Goal: Task Accomplishment & Management: Manage account settings

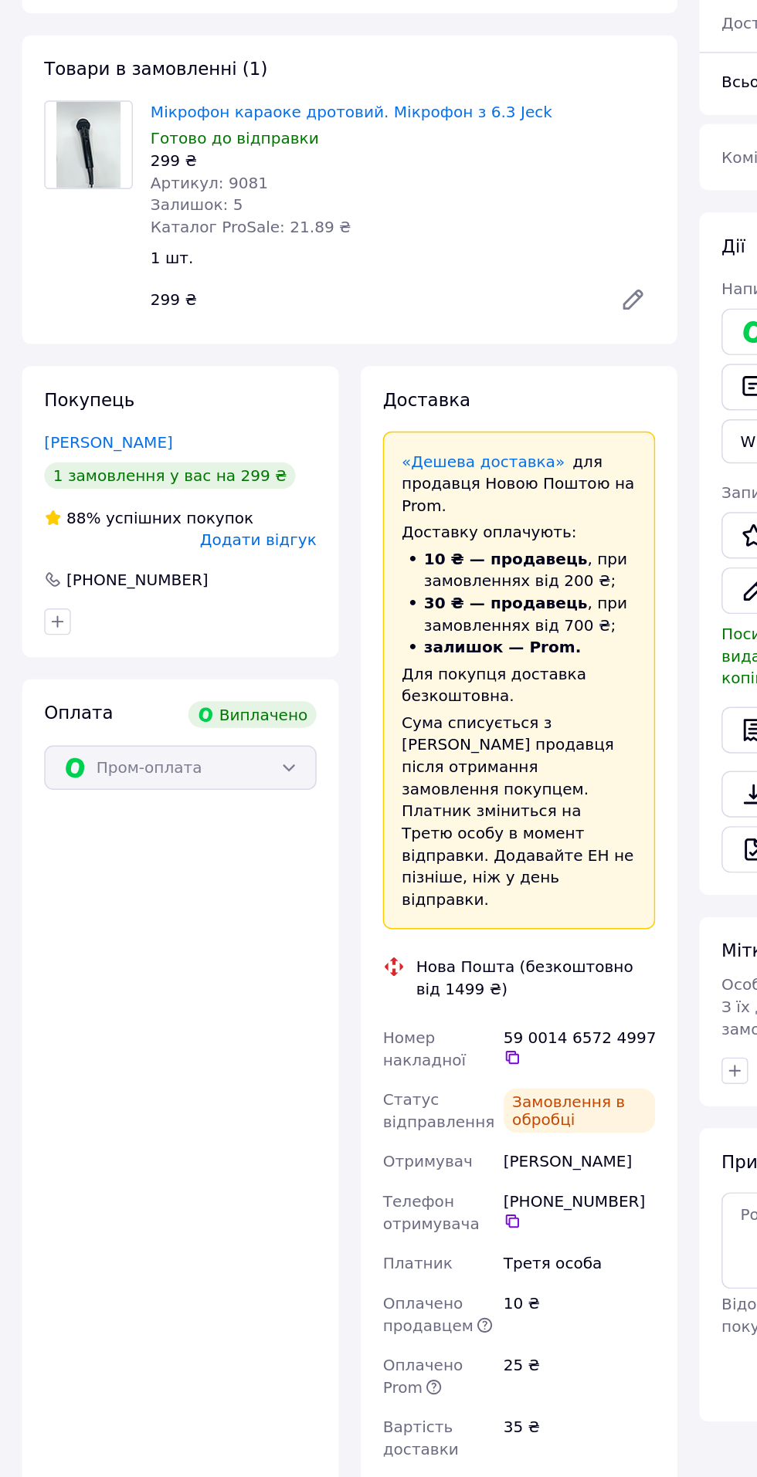
scroll to position [139, 0]
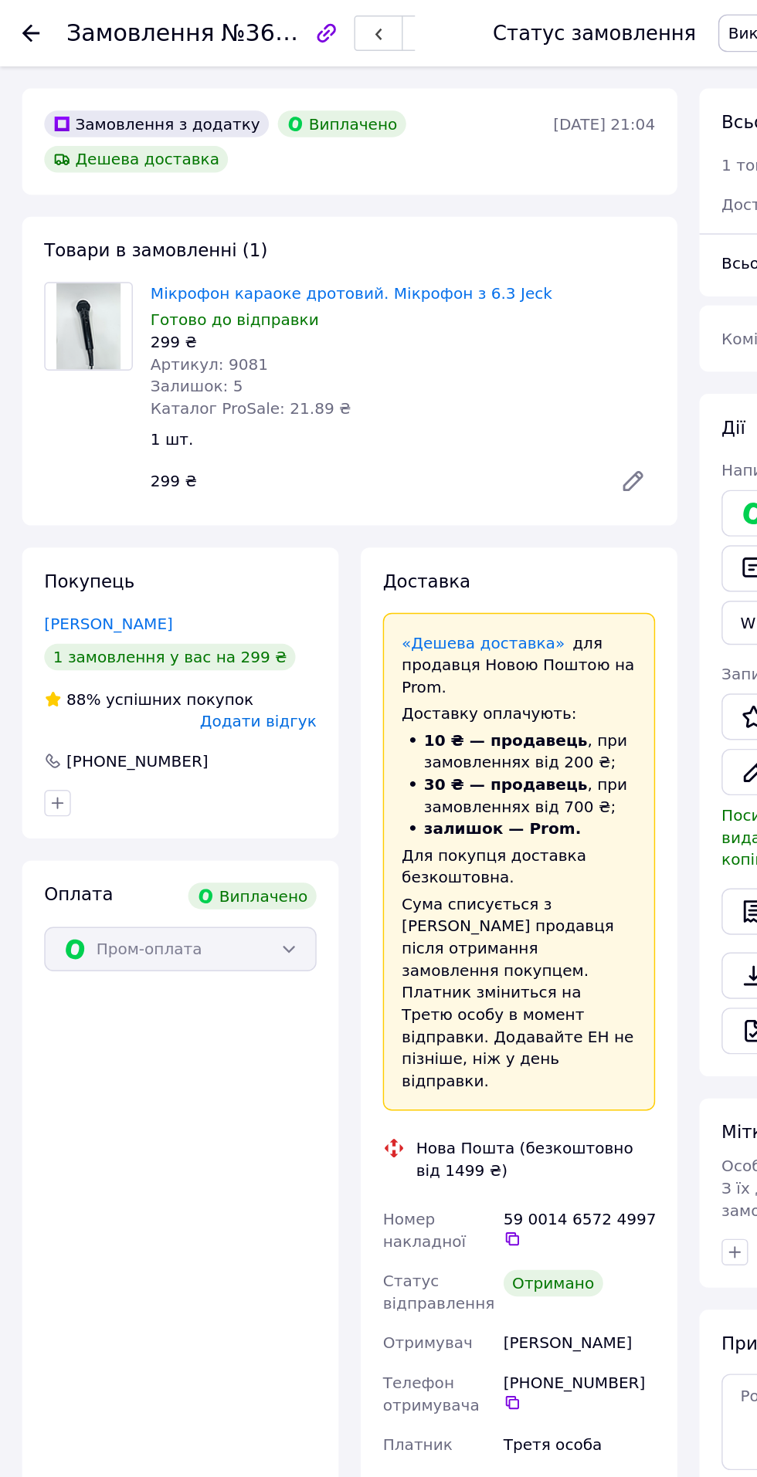
click at [22, 26] on icon at bounding box center [21, 23] width 12 height 12
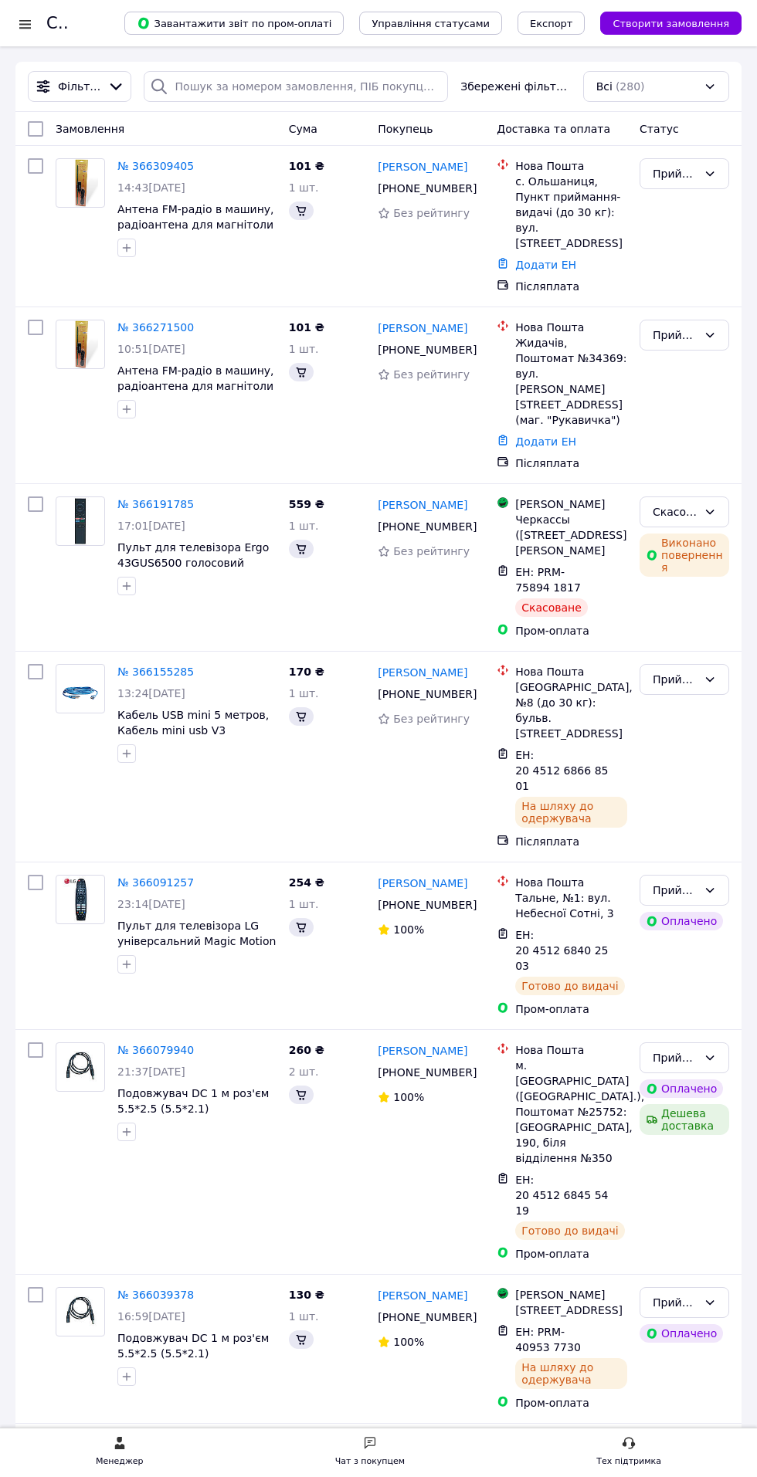
click at [32, 29] on div at bounding box center [24, 23] width 19 height 15
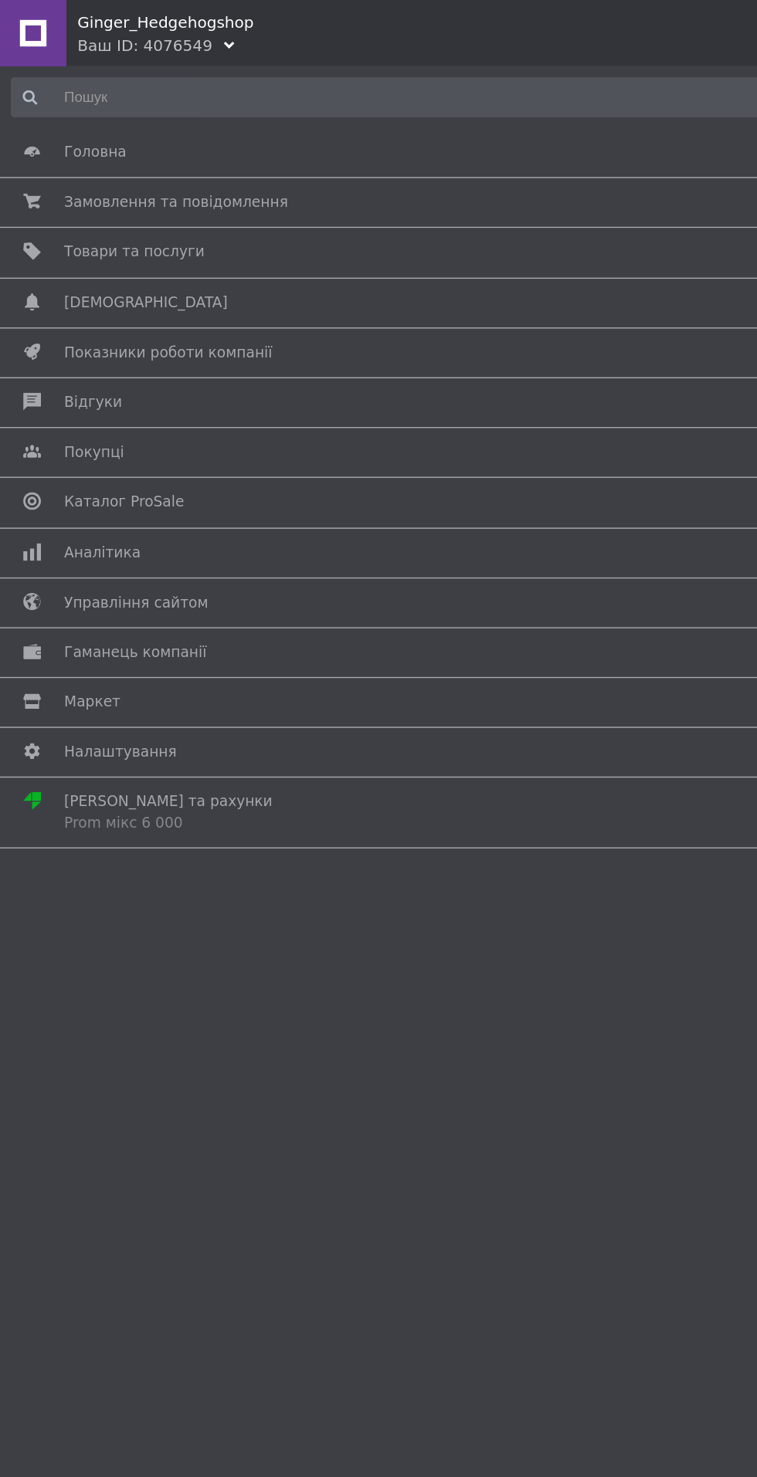
click at [272, 141] on span "Замовлення та повідомлення" at bounding box center [376, 141] width 662 height 14
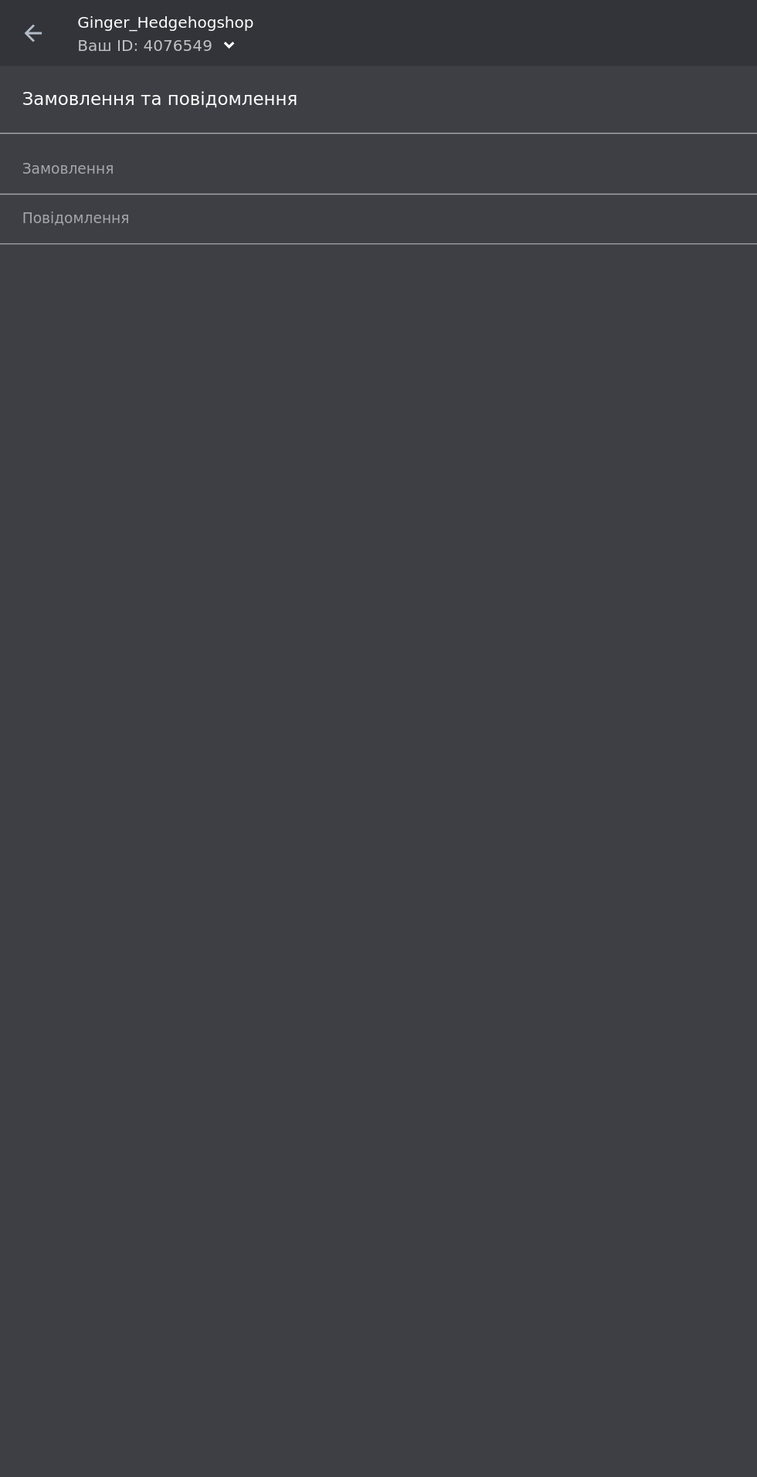
click at [276, 113] on span "Замовлення" at bounding box center [360, 118] width 691 height 14
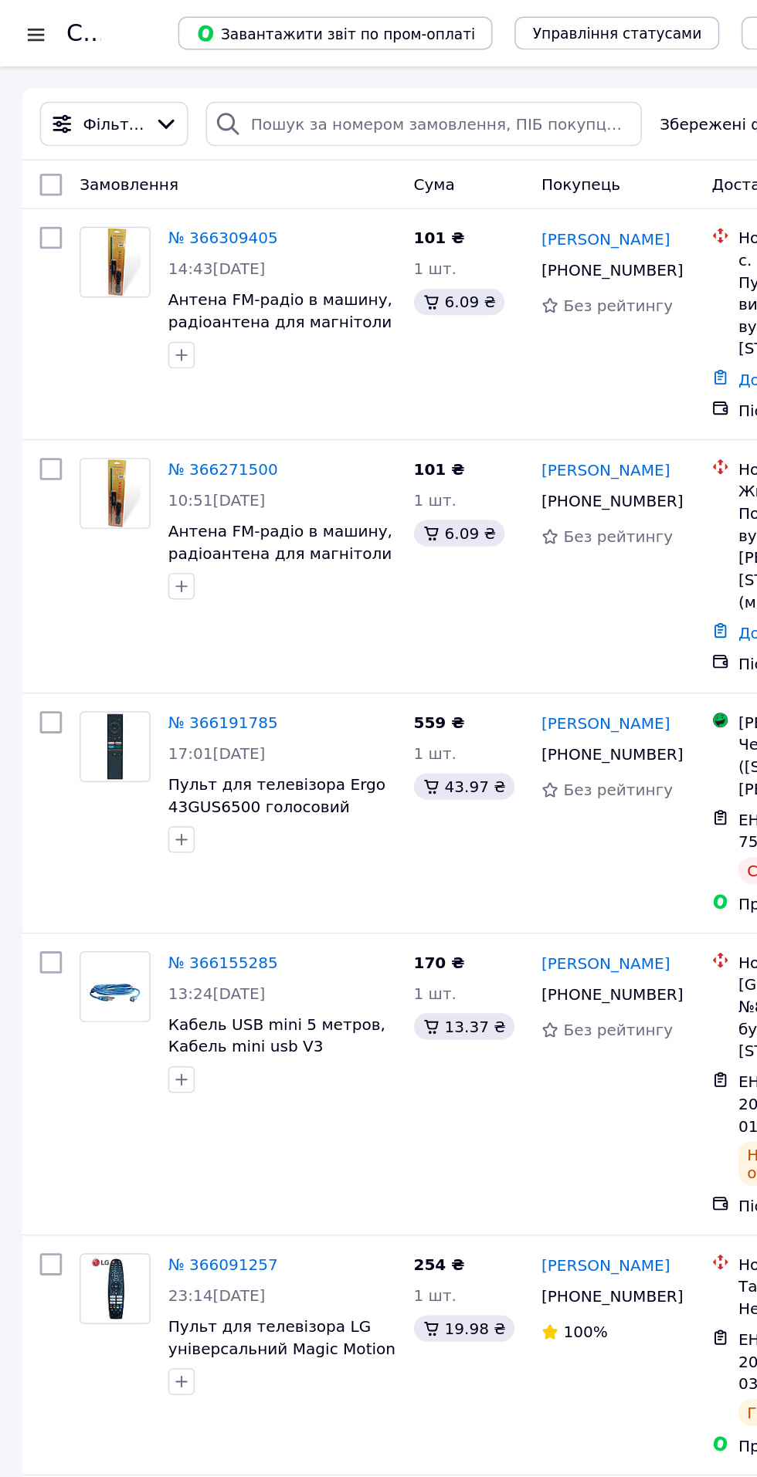
click at [30, 23] on div at bounding box center [24, 23] width 19 height 15
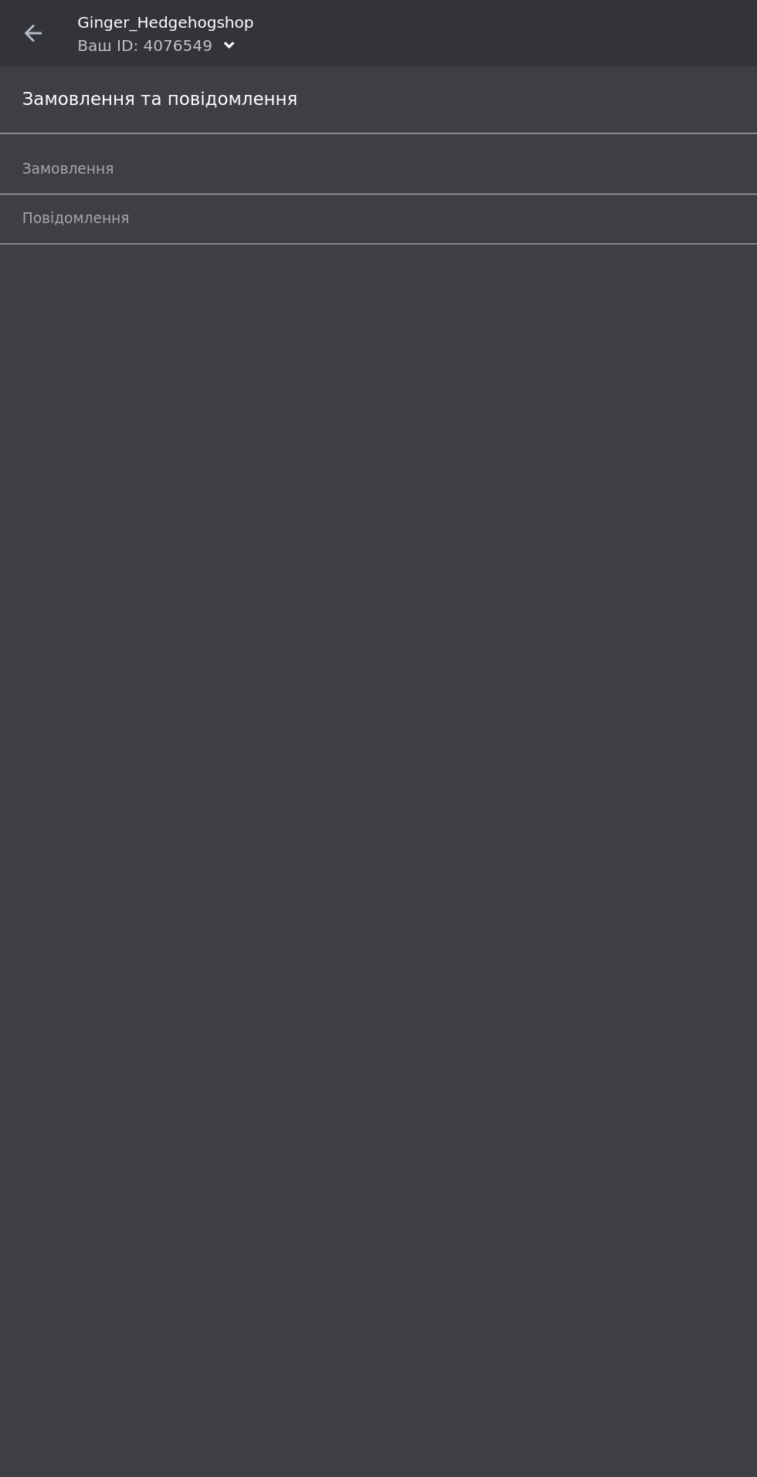
click at [19, 18] on icon at bounding box center [23, 23] width 12 height 12
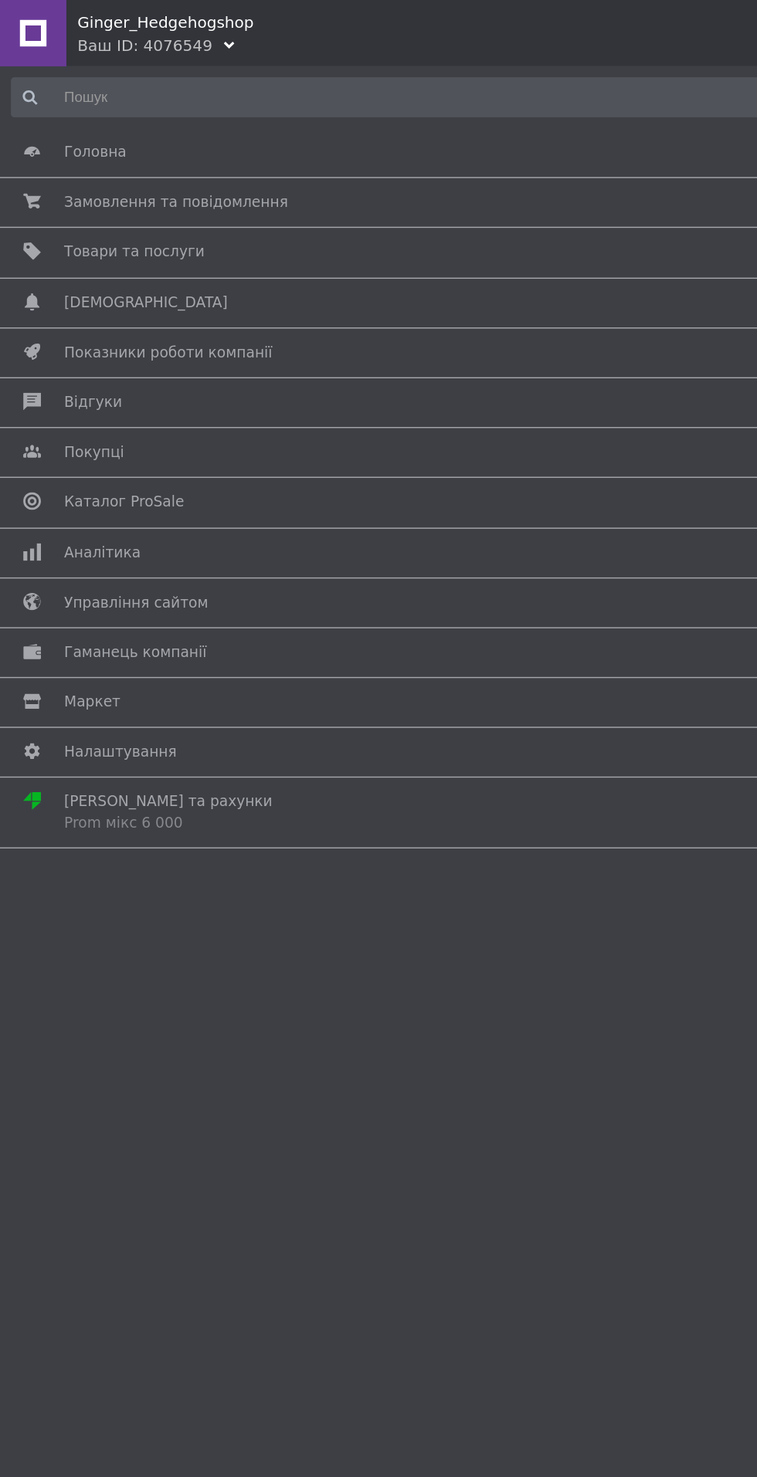
click at [31, 29] on div at bounding box center [23, 23] width 46 height 46
